Goal: Transaction & Acquisition: Purchase product/service

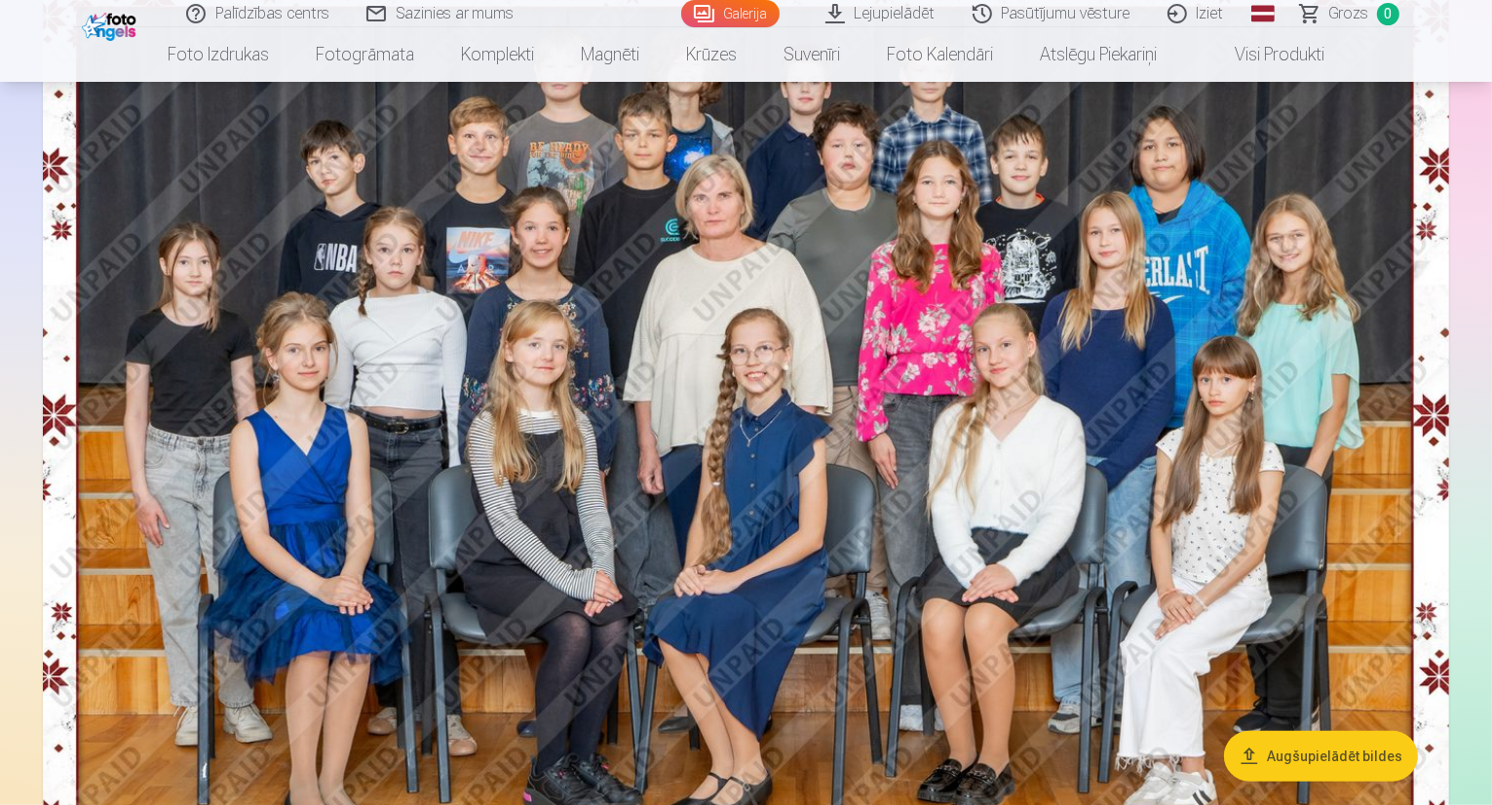
scroll to position [1169, 0]
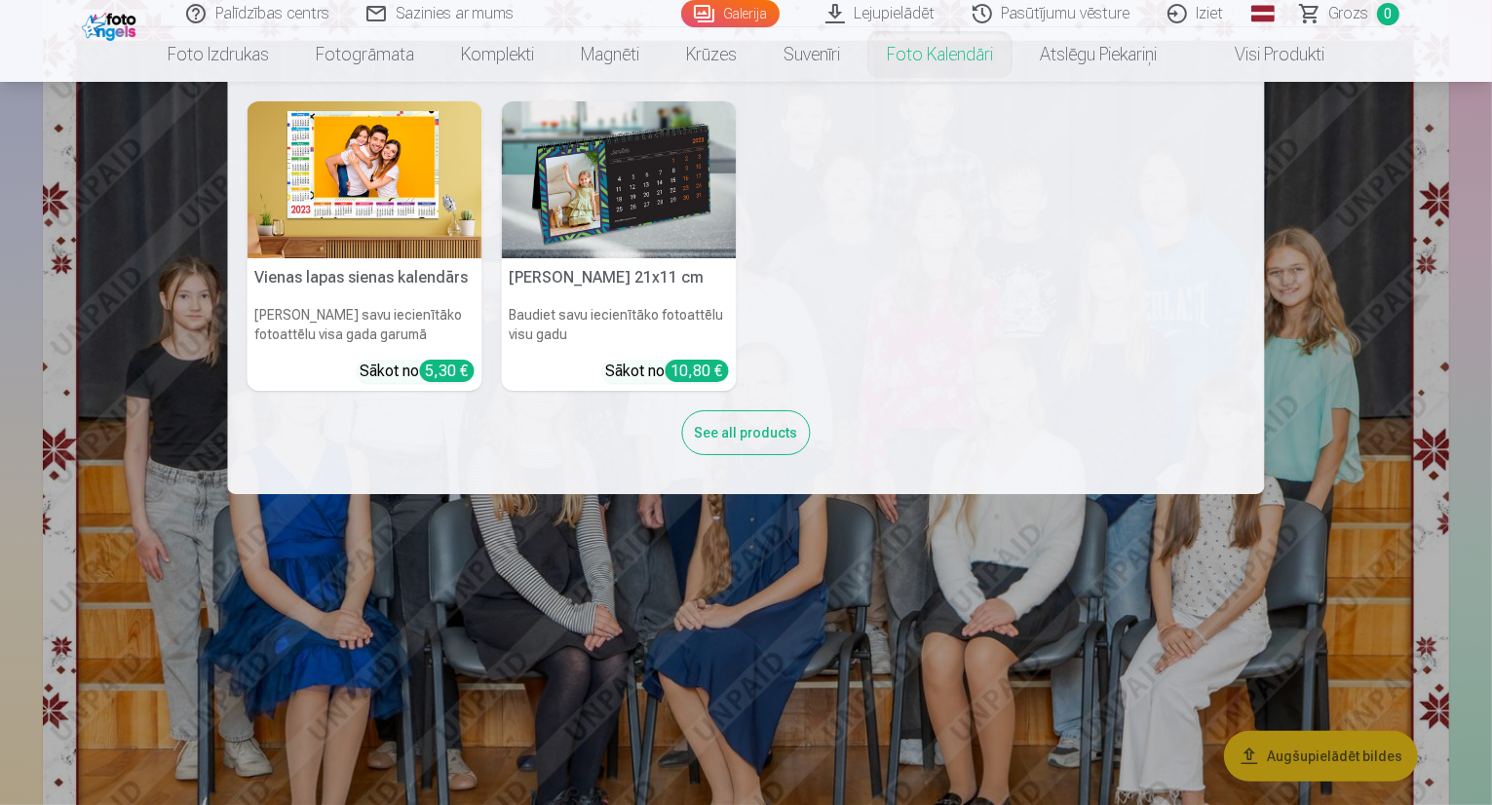
click at [1329, 160] on nav "Vienas lapas sienas [PERSON_NAME] savu iecienītāko fotoattēlu visa gada garumā …" at bounding box center [746, 288] width 1492 height 412
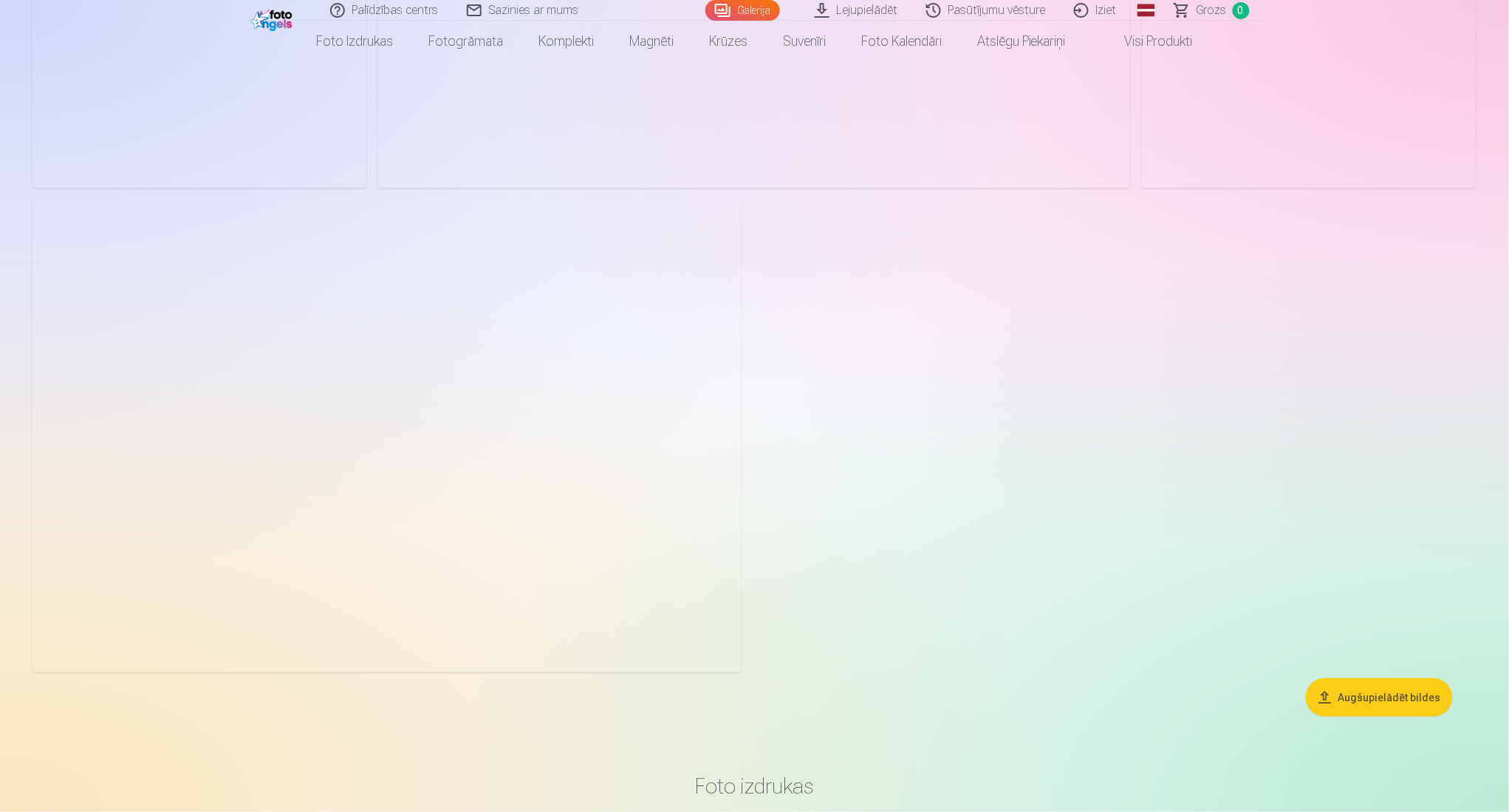
scroll to position [6298, 0]
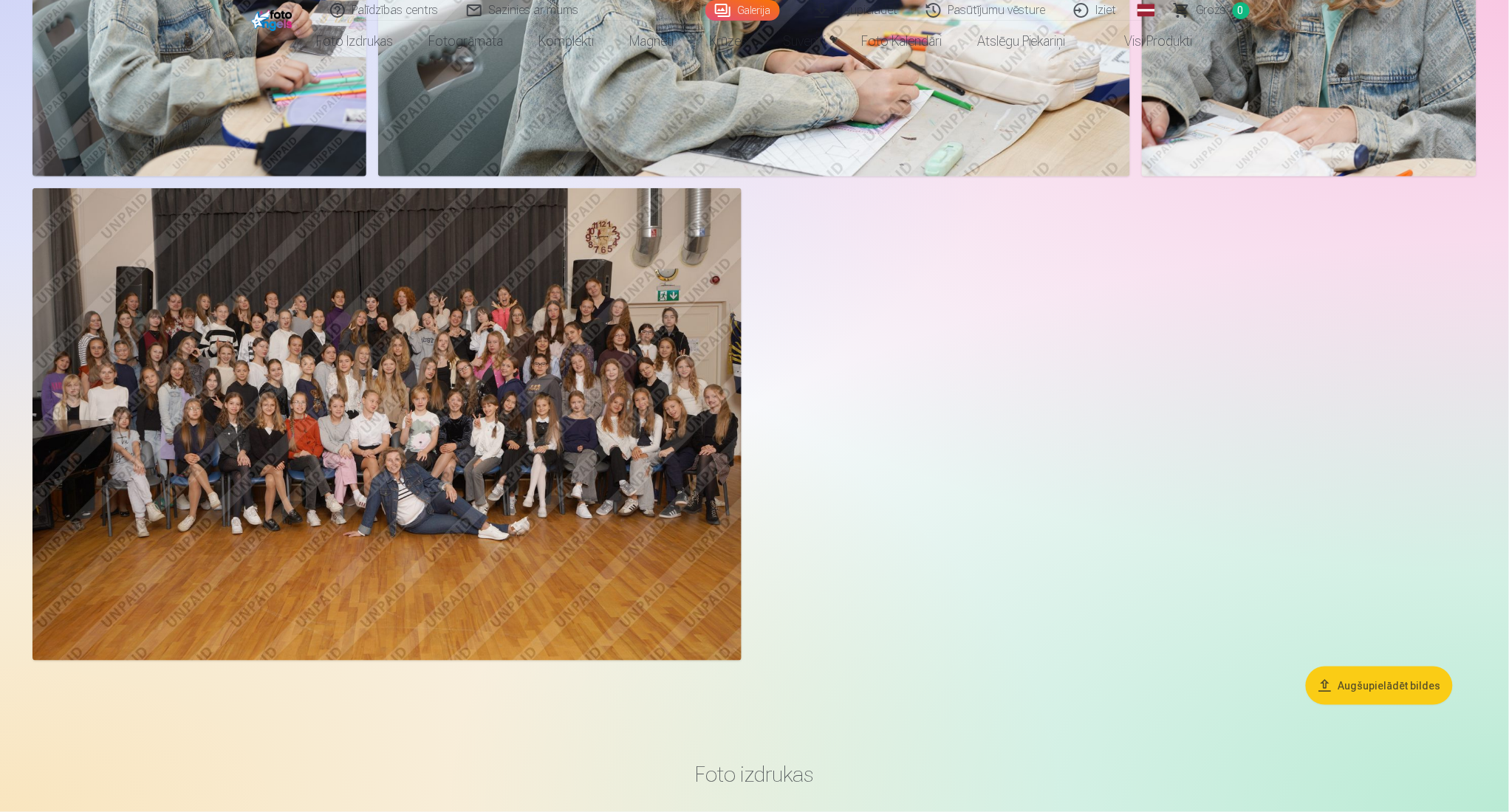
click at [431, 498] on img at bounding box center [387, 424] width 709 height 473
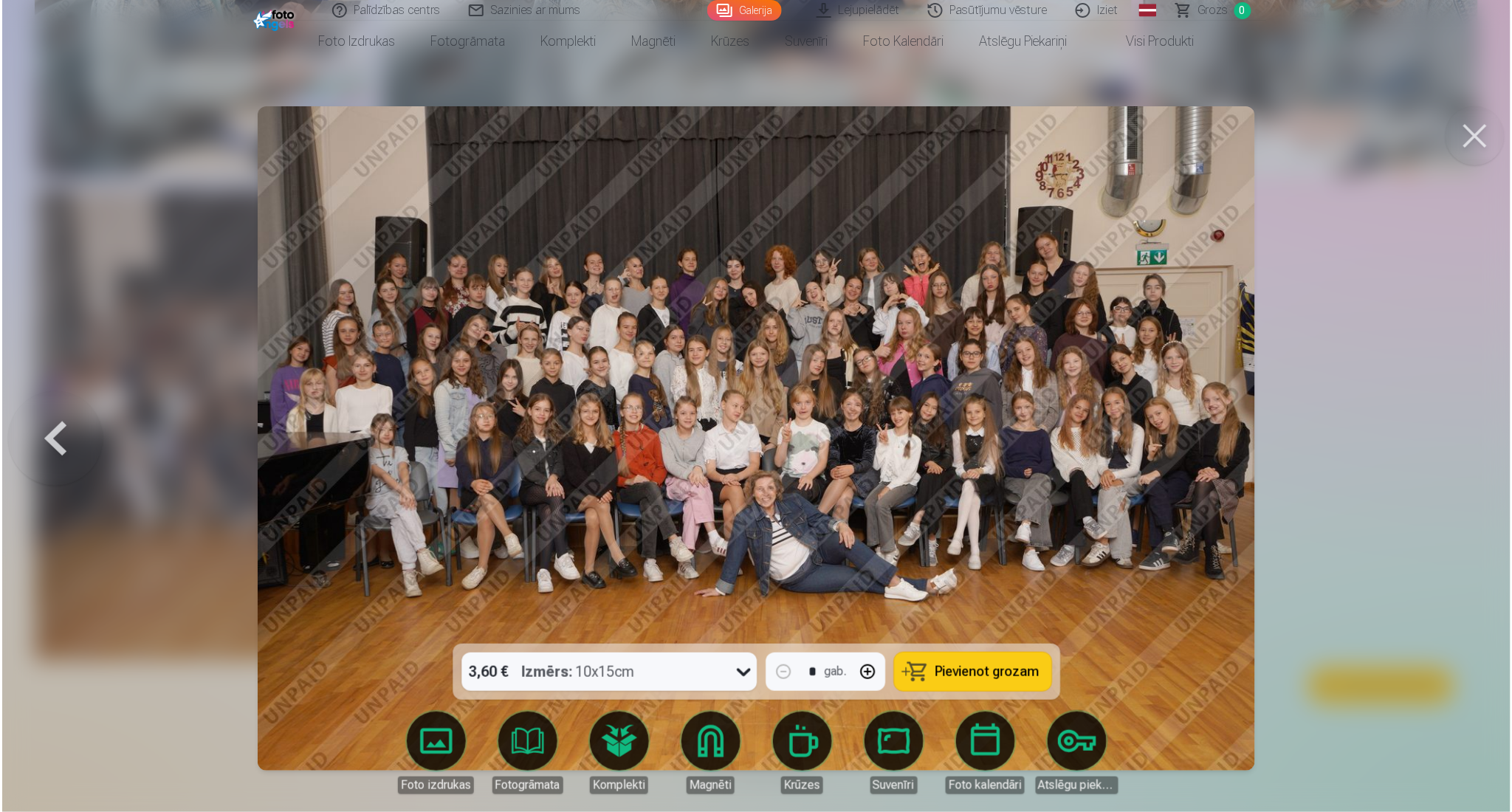
scroll to position [6310, 0]
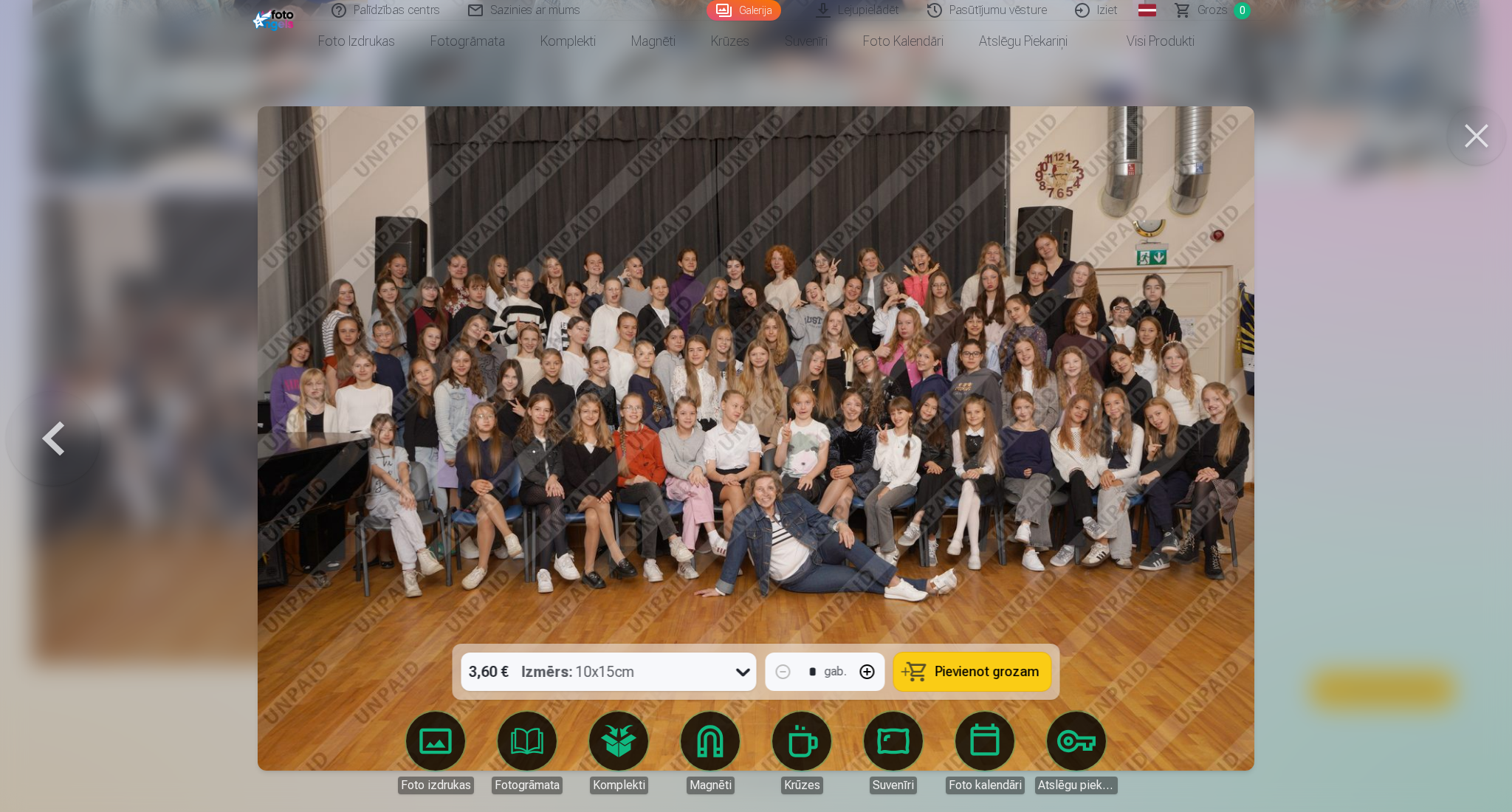
click at [1130, 130] on button at bounding box center [1477, 136] width 59 height 59
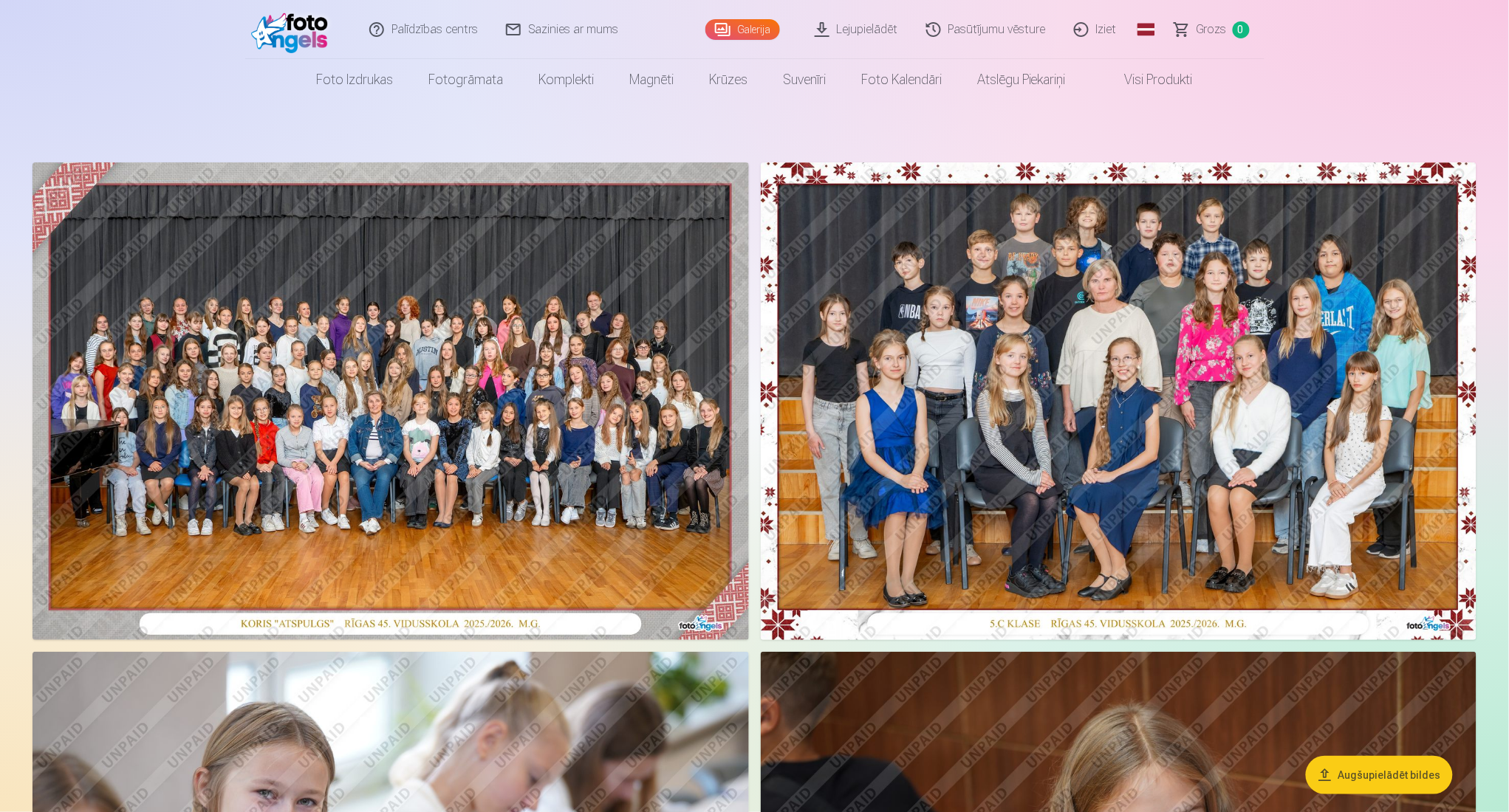
click at [1130, 551] on img at bounding box center [1119, 401] width 716 height 477
